Goal: Transaction & Acquisition: Purchase product/service

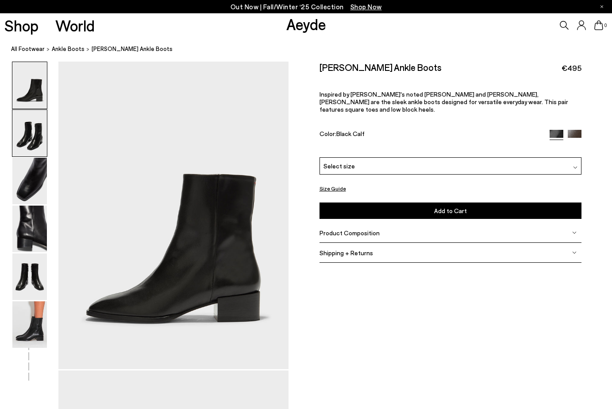
click at [23, 133] on img at bounding box center [29, 133] width 35 height 46
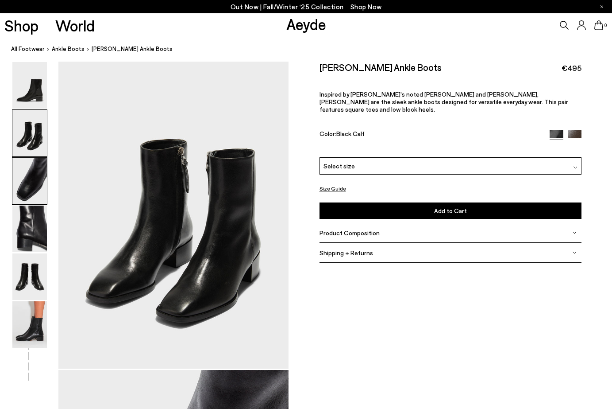
click at [21, 172] on img at bounding box center [29, 181] width 35 height 46
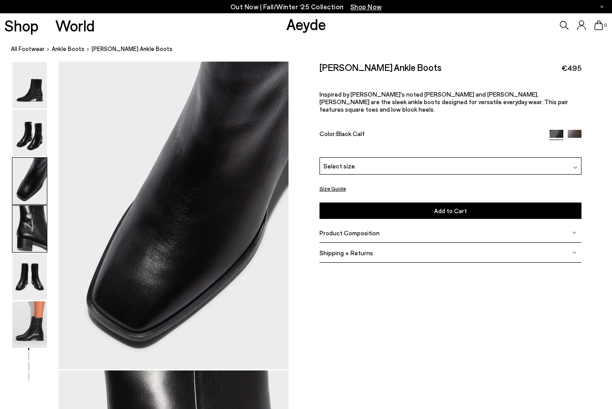
click at [19, 213] on img at bounding box center [29, 228] width 35 height 46
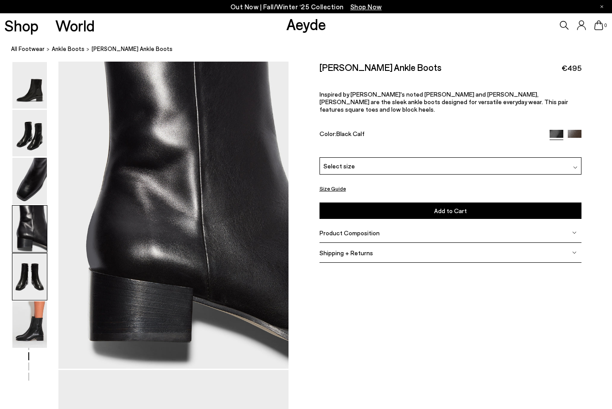
click at [22, 274] on img at bounding box center [29, 276] width 35 height 46
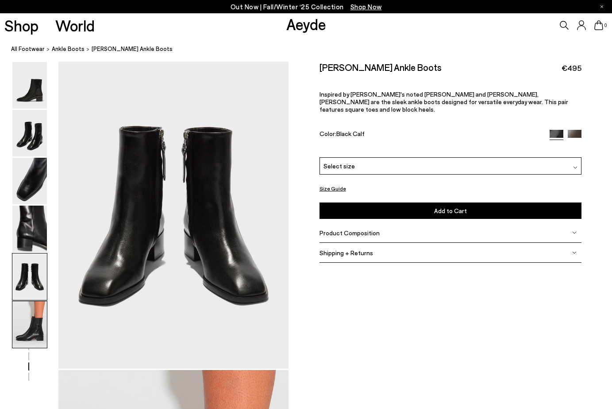
click at [26, 320] on img at bounding box center [29, 324] width 35 height 46
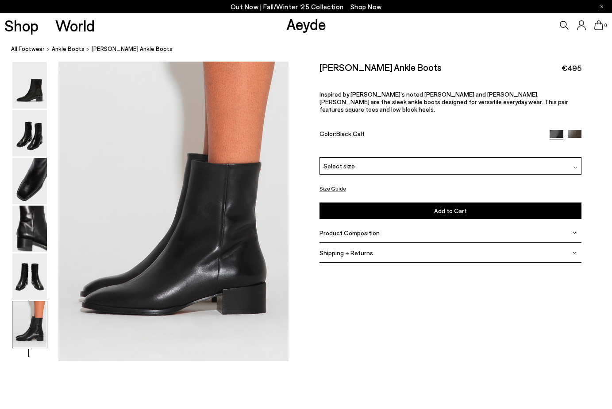
scroll to position [1604, 0]
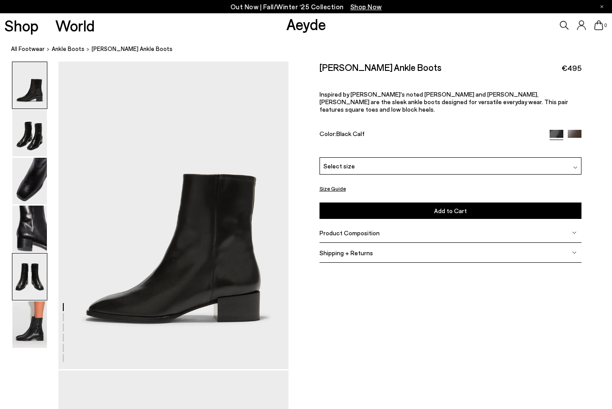
click at [24, 283] on img at bounding box center [29, 276] width 35 height 46
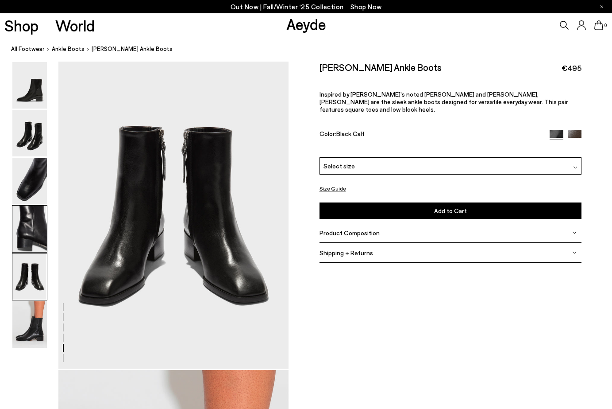
click at [23, 222] on img at bounding box center [29, 228] width 35 height 46
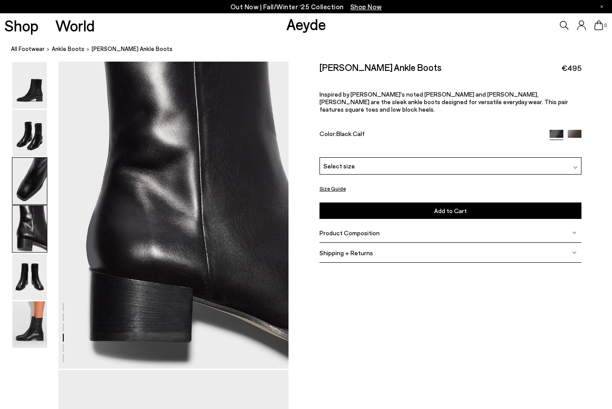
click at [22, 193] on img at bounding box center [29, 181] width 35 height 46
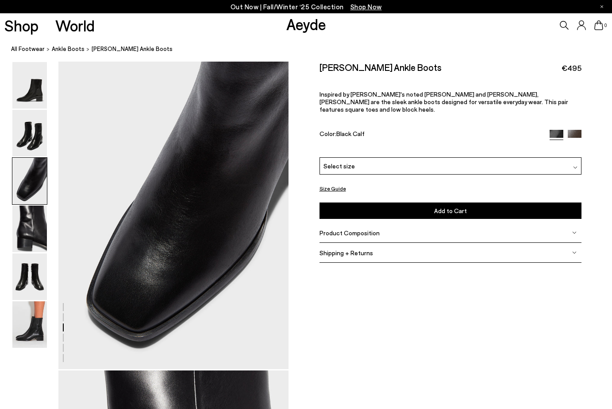
click at [20, 159] on img at bounding box center [29, 181] width 35 height 46
click at [22, 142] on img at bounding box center [29, 133] width 35 height 46
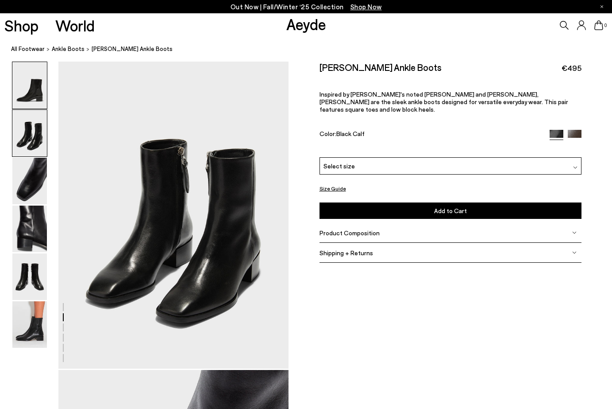
click at [22, 97] on img at bounding box center [29, 85] width 35 height 46
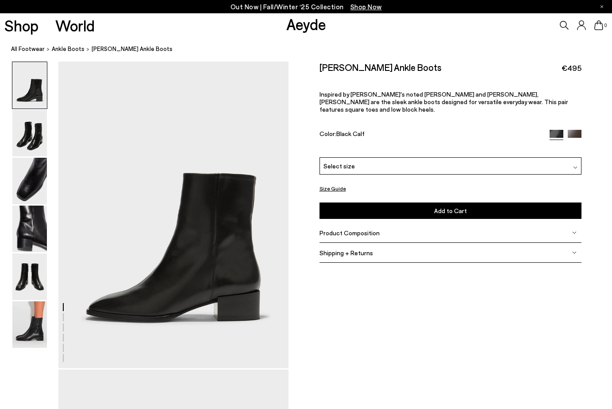
scroll to position [0, 0]
